Goal: Transaction & Acquisition: Purchase product/service

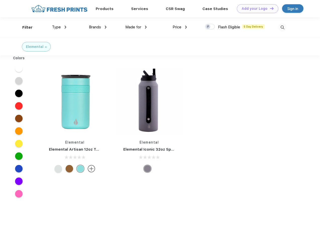
click at [256, 9] on link "Add your Logo Design Tool" at bounding box center [257, 8] width 41 height 9
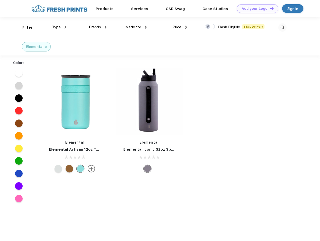
click at [0, 0] on div "Design Tool" at bounding box center [0, 0] width 0 height 0
click at [269, 8] on link "Add your Logo Design Tool" at bounding box center [257, 8] width 41 height 9
click at [24, 27] on div "Filter" at bounding box center [27, 28] width 10 height 6
click at [59, 27] on span "Type" at bounding box center [56, 27] width 9 height 5
click at [98, 27] on span "Brands" at bounding box center [95, 27] width 12 height 5
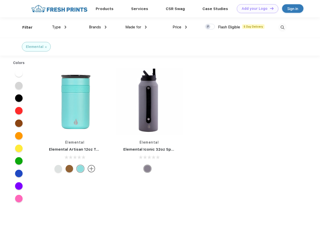
click at [136, 27] on span "Made for" at bounding box center [133, 27] width 16 height 5
click at [180, 27] on span "Price" at bounding box center [177, 27] width 9 height 5
click at [210, 27] on div at bounding box center [210, 27] width 10 height 6
click at [208, 27] on input "checkbox" at bounding box center [206, 25] width 3 height 3
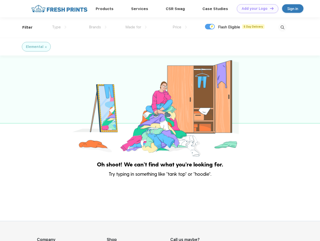
click at [282, 27] on img at bounding box center [282, 27] width 8 height 8
